Goal: Find specific page/section: Find specific page/section

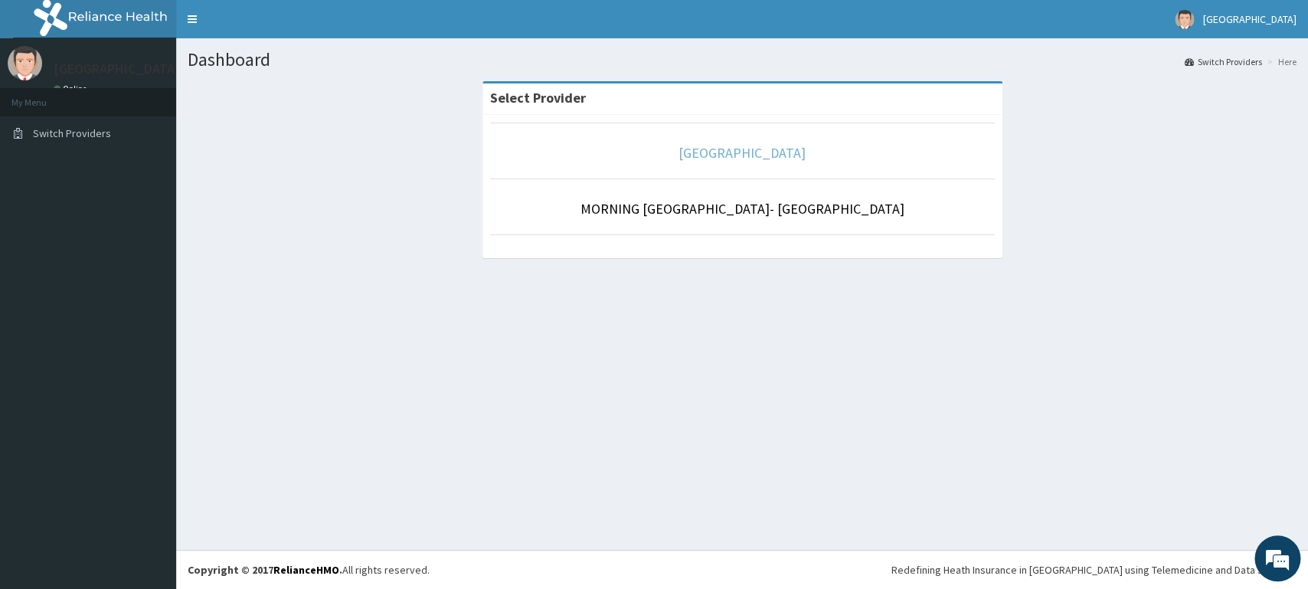
click at [720, 149] on link "[GEOGRAPHIC_DATA]" at bounding box center [742, 153] width 127 height 18
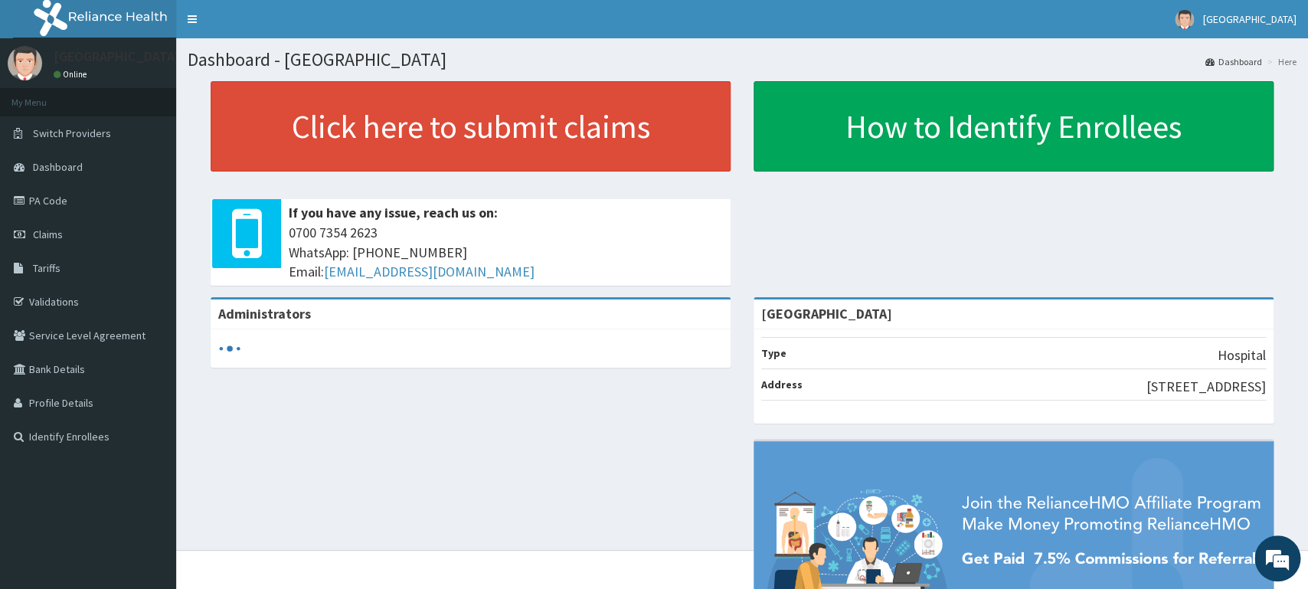
click at [106, 207] on link "PA Code" at bounding box center [88, 201] width 176 height 34
